Goal: Register for event/course

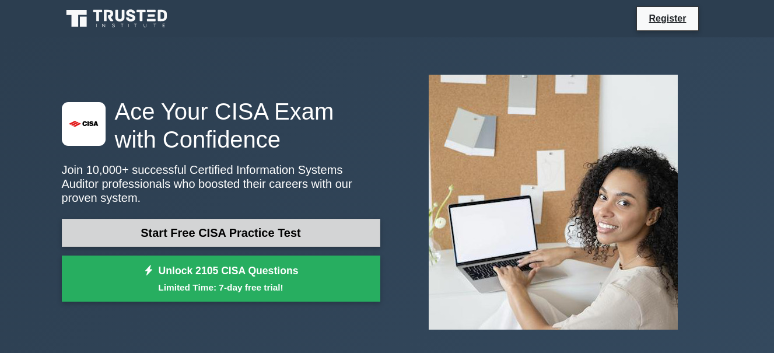
click at [302, 229] on link "Start Free CISA Practice Test" at bounding box center [221, 233] width 319 height 28
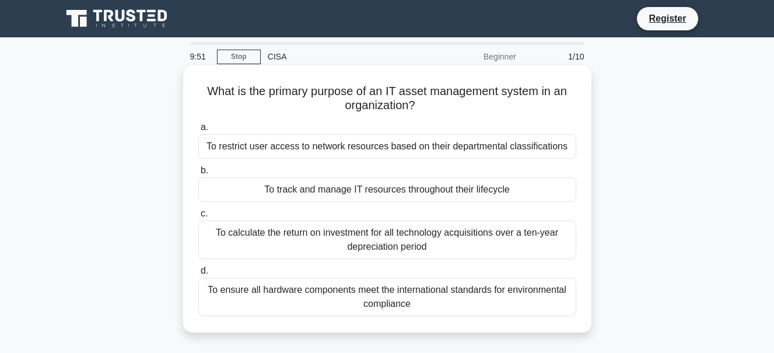
click at [520, 146] on div "To restrict user access to network resources based on their departmental classi…" at bounding box center [387, 146] width 378 height 25
click at [198, 131] on input "a. To restrict user access to network resources based on their departmental cla…" at bounding box center [198, 128] width 0 height 8
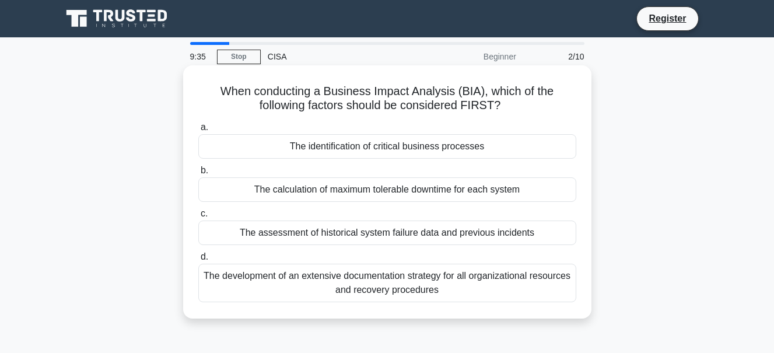
click at [518, 273] on div "The development of an extensive documentation strategy for all organizational r…" at bounding box center [387, 283] width 378 height 39
click at [198, 261] on input "d. The development of an extensive documentation strategy for all organizationa…" at bounding box center [198, 257] width 0 height 8
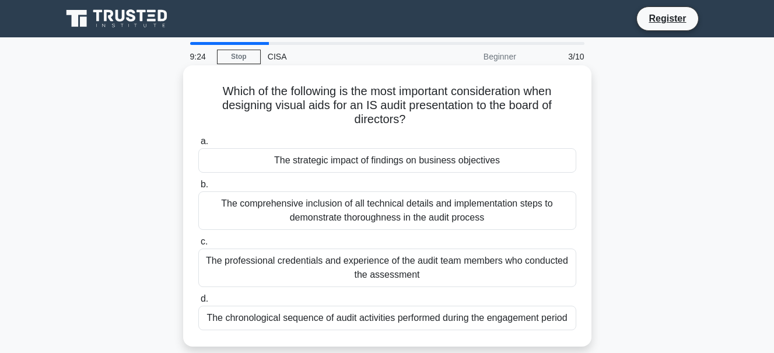
click at [488, 204] on div "The comprehensive inclusion of all technical details and implementation steps t…" at bounding box center [387, 210] width 378 height 39
click at [198, 188] on input "b. The comprehensive inclusion of all technical details and implementation step…" at bounding box center [198, 185] width 0 height 8
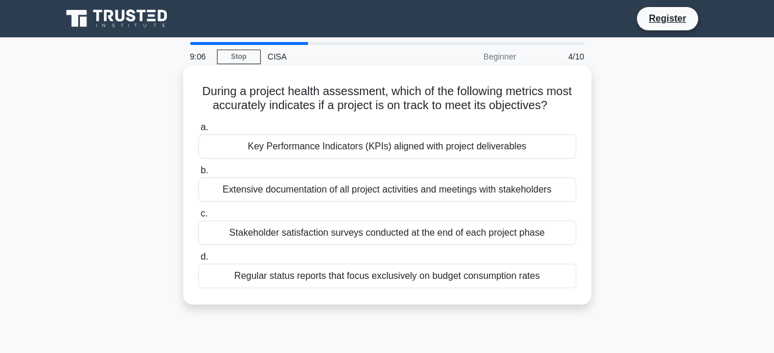
click at [450, 245] on div "Stakeholder satisfaction surveys conducted at the end of each project phase" at bounding box center [387, 233] width 378 height 25
click at [198, 218] on input "c. Stakeholder satisfaction surveys conducted at the end of each project phase" at bounding box center [198, 214] width 0 height 8
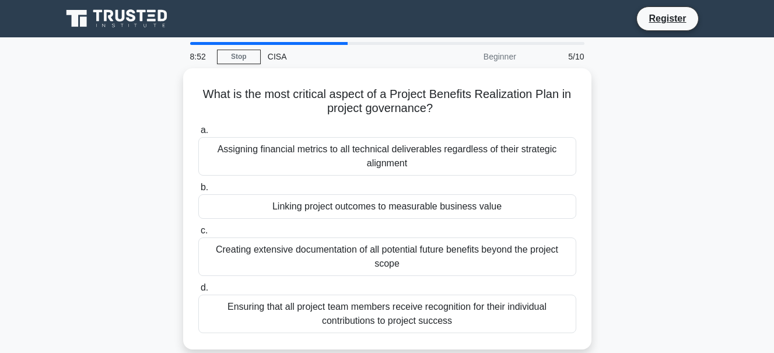
click at [450, 249] on div "Creating extensive documentation of all potential future benefits beyond the pr…" at bounding box center [387, 256] width 378 height 39
click at [198, 235] on input "c. Creating extensive documentation of all potential future benefits beyond the…" at bounding box center [198, 231] width 0 height 8
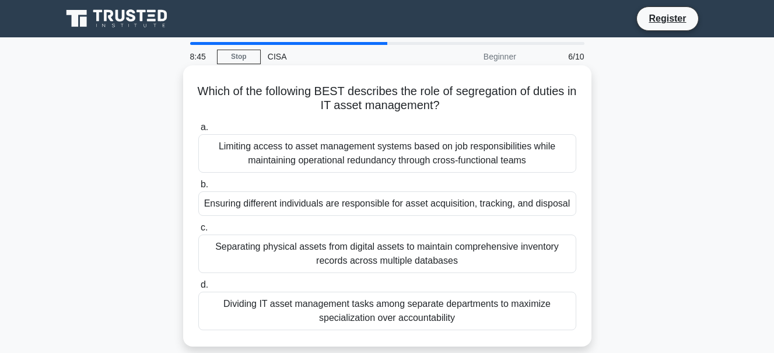
click at [391, 310] on div "Dividing IT asset management tasks among separate departments to maximize speci…" at bounding box center [387, 311] width 378 height 39
click at [198, 289] on input "d. Dividing IT asset management tasks among separate departments to maximize sp…" at bounding box center [198, 285] width 0 height 8
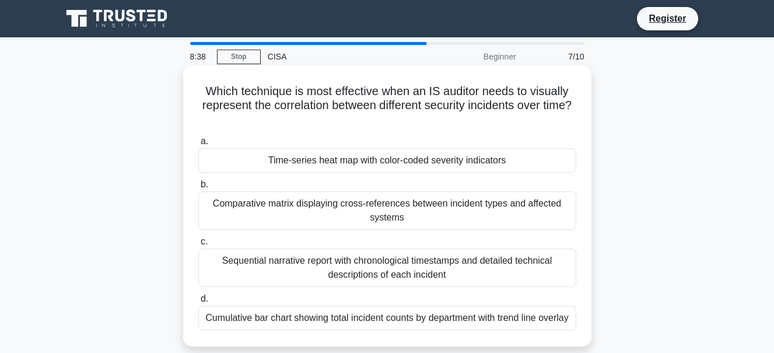
click at [389, 277] on div "Sequential narrative report with chronological timestamps and detailed technica…" at bounding box center [387, 268] width 378 height 39
click at [198, 246] on input "c. Sequential narrative report with chronological timestamps and detailed techn…" at bounding box center [198, 242] width 0 height 8
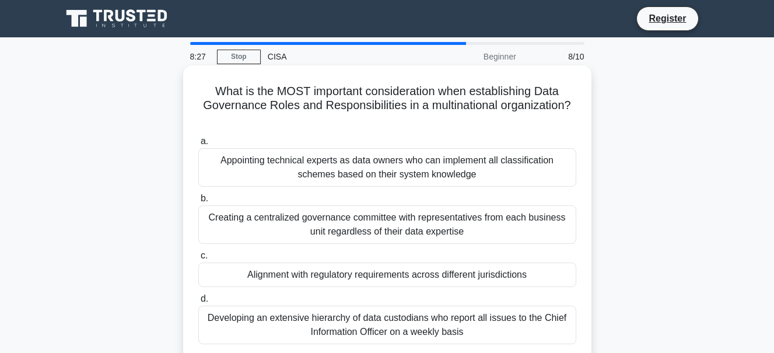
click at [393, 173] on div "Appointing technical experts as data owners who can implement all classificatio…" at bounding box center [387, 167] width 378 height 39
click at [198, 145] on input "a. Appointing technical experts as data owners who can implement all classifica…" at bounding box center [198, 142] width 0 height 8
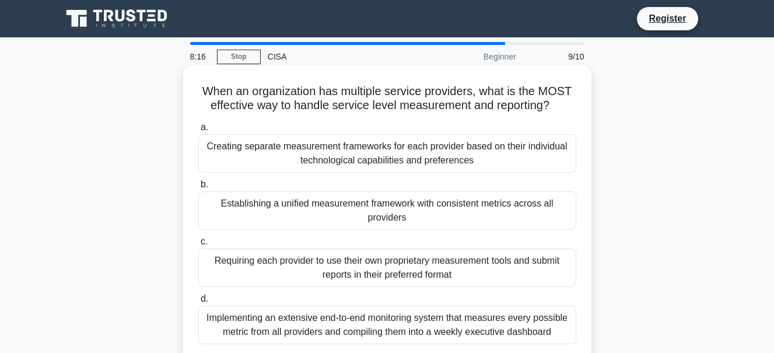
click at [400, 288] on div "a. Creating separate measurement frameworks for each provider based on their in…" at bounding box center [387, 232] width 392 height 229
click at [397, 270] on div "Requiring each provider to use their own proprietary measurement tools and subm…" at bounding box center [387, 268] width 378 height 39
click at [198, 246] on input "c. Requiring each provider to use their own proprietary measurement tools and s…" at bounding box center [198, 242] width 0 height 8
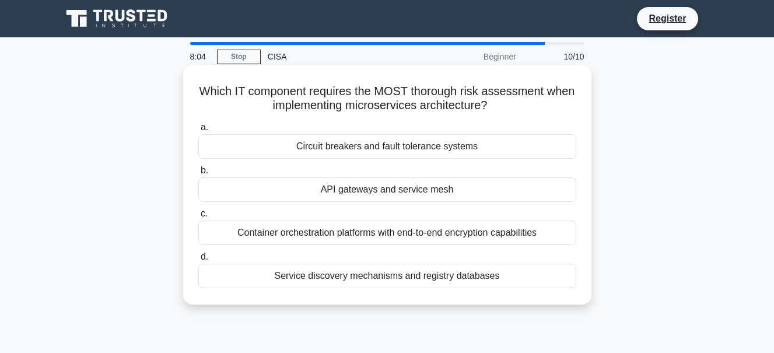
click at [397, 237] on div "Container orchestration platforms with end-to-end encryption capabilities" at bounding box center [387, 233] width 378 height 25
click at [198, 218] on input "c. Container orchestration platforms with end-to-end encryption capabilities" at bounding box center [198, 214] width 0 height 8
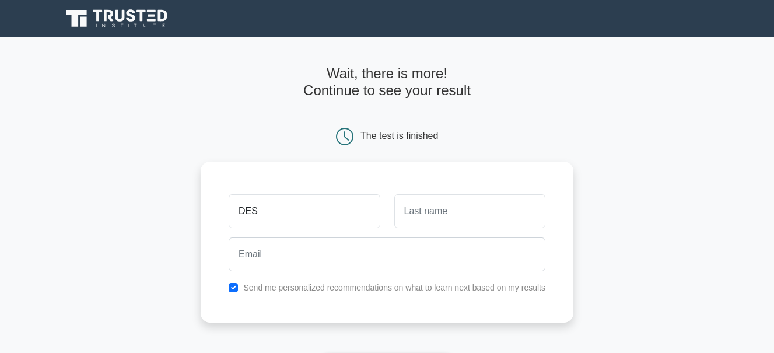
type input "DES"
click at [436, 199] on input "text" at bounding box center [469, 211] width 151 height 34
type input "LOUS"
click at [313, 303] on div "DES LOUS Send me personalized recommendations on what to learn next based on my…" at bounding box center [387, 242] width 373 height 161
click at [320, 320] on div "DES LOUS Send me personalized recommendations on what to learn next based on my…" at bounding box center [387, 242] width 373 height 161
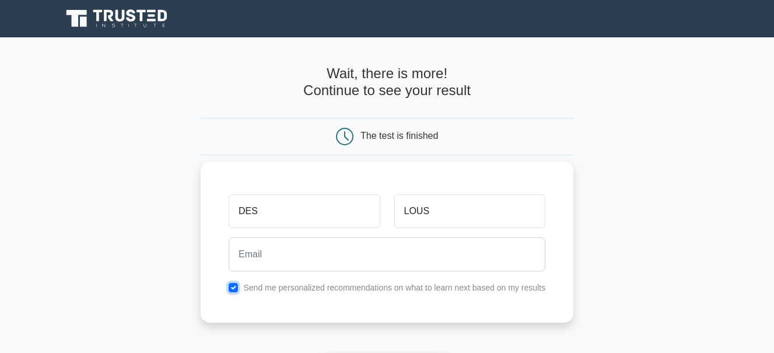
click at [234, 283] on input "checkbox" at bounding box center [233, 287] width 9 height 9
checkbox input "false"
